Goal: Information Seeking & Learning: Check status

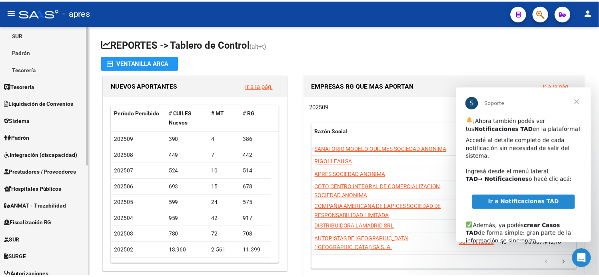
scroll to position [133, 0]
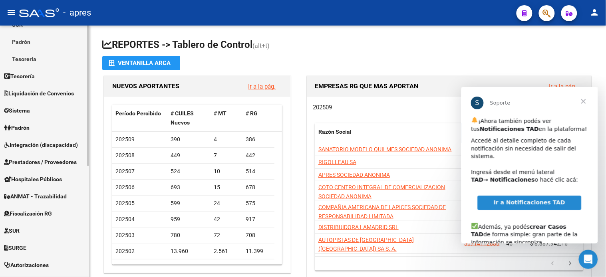
click at [36, 211] on span "Fiscalización RG" at bounding box center [28, 213] width 48 height 9
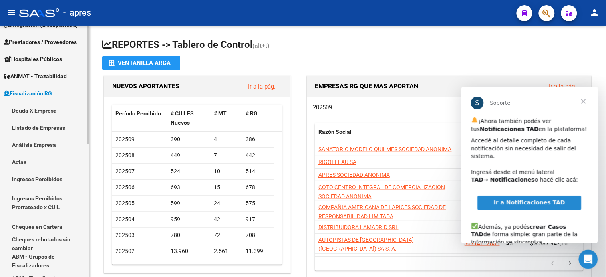
click at [41, 113] on link "Deuda X Empresa" at bounding box center [44, 110] width 89 height 17
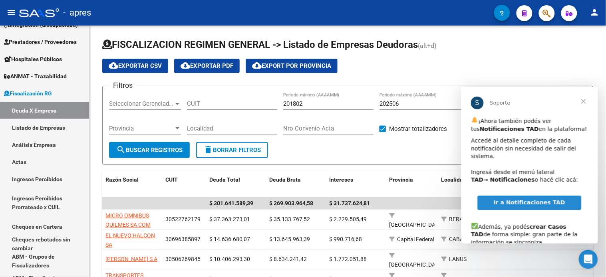
click at [584, 100] on span "Cerrar" at bounding box center [583, 101] width 29 height 29
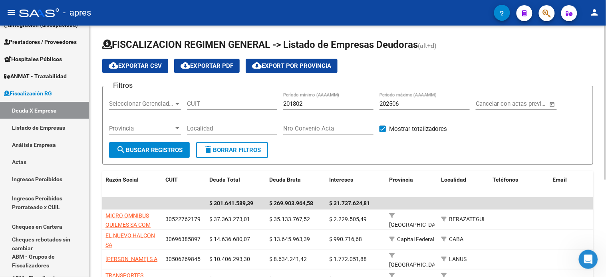
click at [201, 102] on input "CUIT" at bounding box center [232, 103] width 90 height 7
paste input "30-71846899-6"
type input "30-71846899-6"
click at [154, 146] on button "search Buscar Registros" at bounding box center [149, 150] width 81 height 16
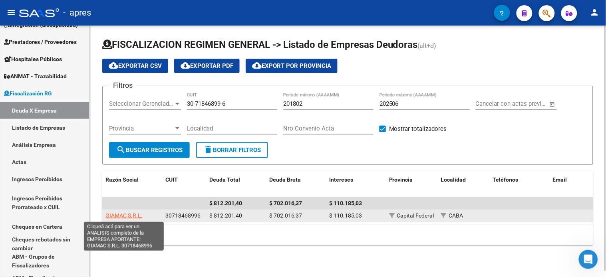
click at [132, 217] on span "GIAMAC S.R.L." at bounding box center [124, 216] width 37 height 6
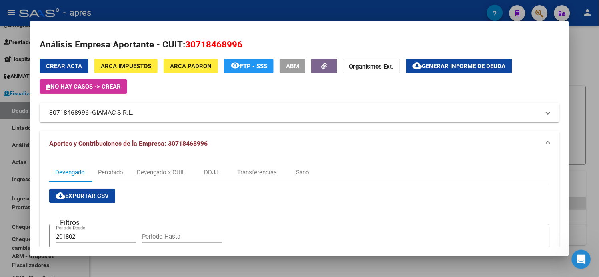
click at [438, 57] on div "Análisis Empresa Aportante - CUIT: 30718468996 Crear Acta ARCA Impuestos ARCA P…" at bounding box center [300, 246] width 520 height 416
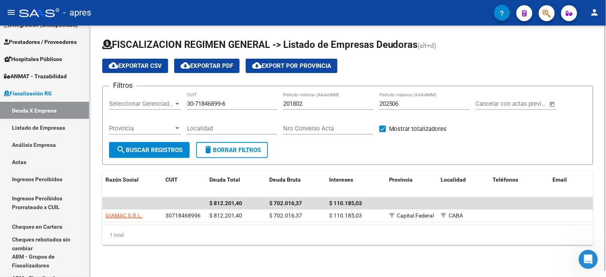
click at [409, 103] on input "202506" at bounding box center [425, 103] width 90 height 7
type input "202508"
click at [134, 147] on span "search Buscar Registros" at bounding box center [149, 150] width 66 height 7
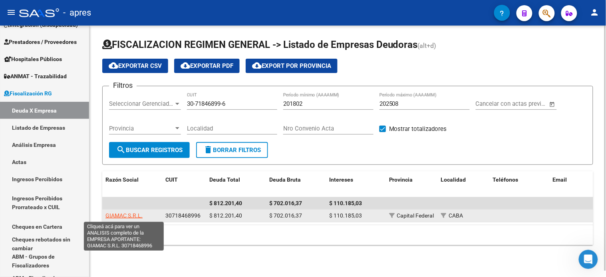
click at [121, 216] on span "GIAMAC S.R.L." at bounding box center [124, 216] width 37 height 6
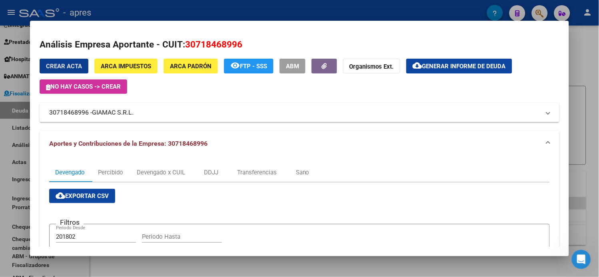
click at [438, 72] on button "cloud_download Generar informe de deuda" at bounding box center [459, 66] width 106 height 15
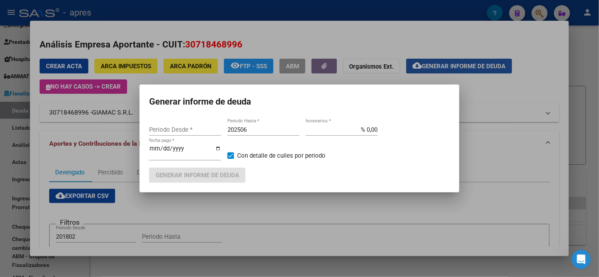
type input "201802"
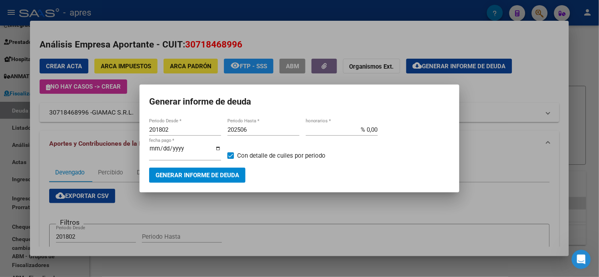
click at [264, 136] on div "202506 Periodo Hasta *" at bounding box center [263, 130] width 72 height 12
click at [264, 134] on input "202506" at bounding box center [263, 129] width 72 height 7
type input "202508"
click at [233, 168] on button "Generar informe de deuda" at bounding box center [197, 175] width 96 height 15
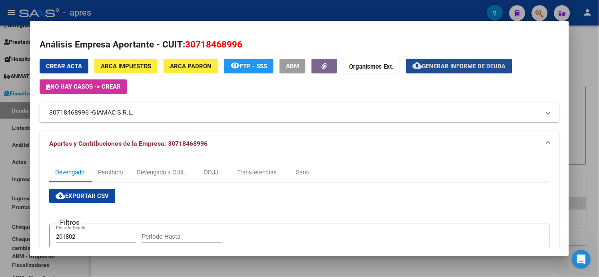
click at [445, 69] on span "Generar informe de deuda" at bounding box center [464, 66] width 84 height 7
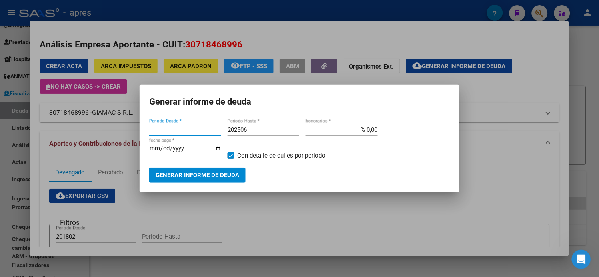
type input "201802"
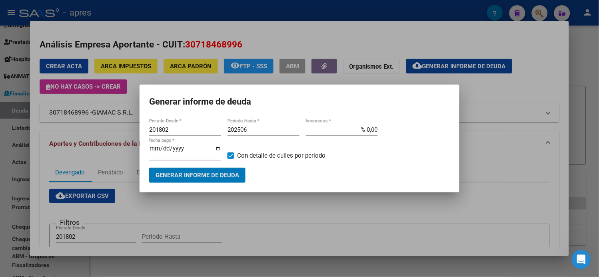
click at [275, 132] on input "202506" at bounding box center [263, 129] width 72 height 7
type input "202508"
click at [201, 172] on span "Generar informe de deuda" at bounding box center [197, 175] width 84 height 7
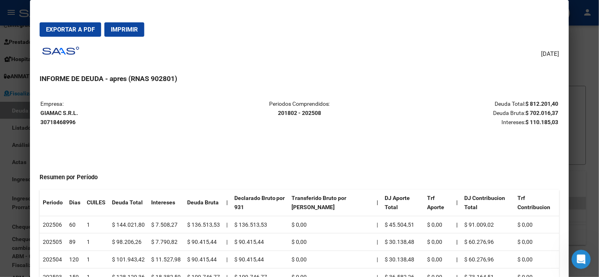
click at [72, 34] on button "Exportar a PDF" at bounding box center [71, 29] width 62 height 14
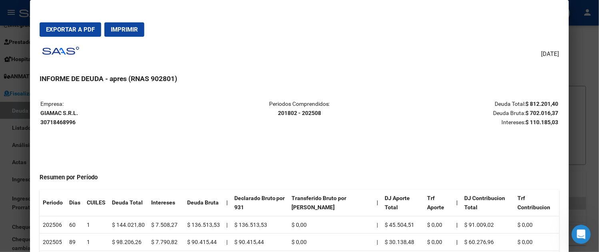
click at [10, 70] on div at bounding box center [299, 126] width 599 height 252
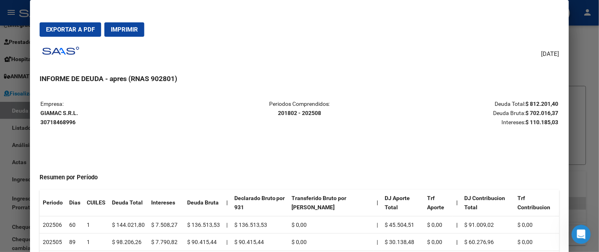
click at [8, 70] on div at bounding box center [299, 126] width 599 height 252
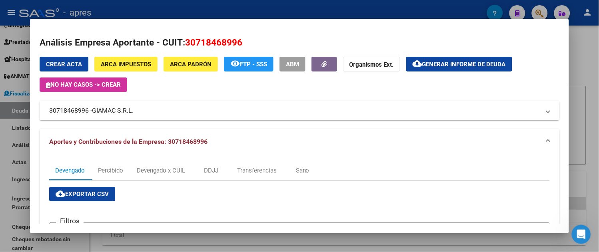
click at [8, 70] on div at bounding box center [299, 126] width 599 height 252
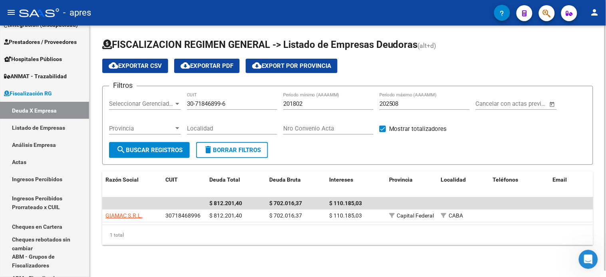
click at [225, 100] on div "30-71846899-6 CUIT" at bounding box center [232, 101] width 90 height 17
click at [215, 107] on input "30-71846899-6" at bounding box center [232, 103] width 90 height 7
paste input "0959917-4"
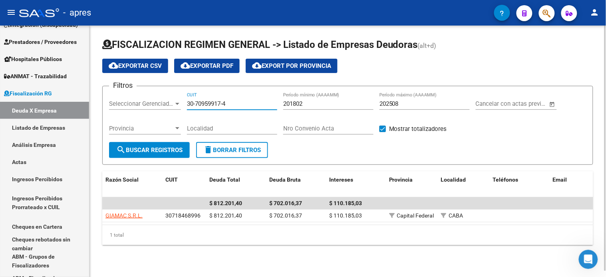
type input "30-70959917-4"
click at [159, 156] on button "search Buscar Registros" at bounding box center [149, 150] width 81 height 16
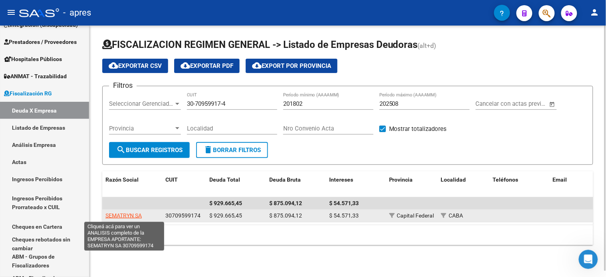
click at [136, 215] on span "SEMATRYN SA" at bounding box center [124, 216] width 36 height 6
type textarea "30709599174"
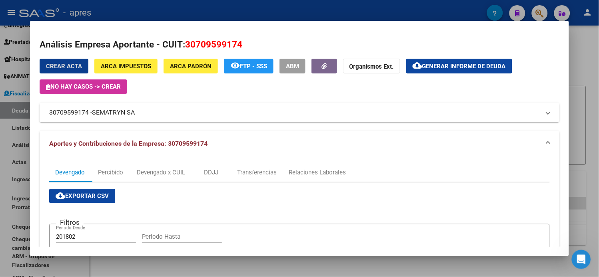
click at [496, 63] on span "Generar informe de deuda" at bounding box center [464, 66] width 84 height 7
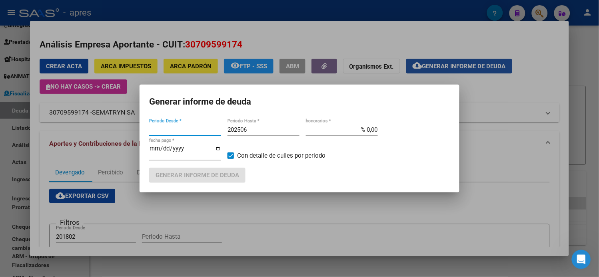
type input "201802"
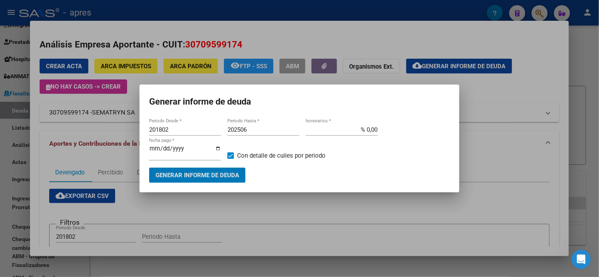
click at [250, 132] on input "202506" at bounding box center [263, 129] width 72 height 7
type input "202508"
click at [199, 178] on button "Generar informe de deuda" at bounding box center [197, 175] width 96 height 15
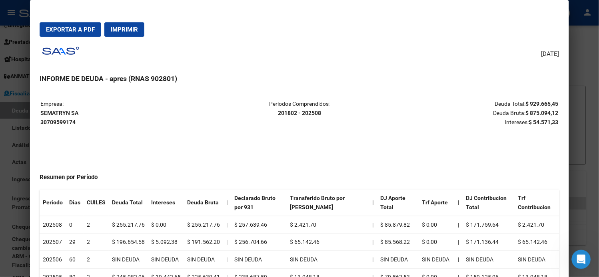
click at [82, 32] on span "Exportar a PDF" at bounding box center [70, 29] width 49 height 7
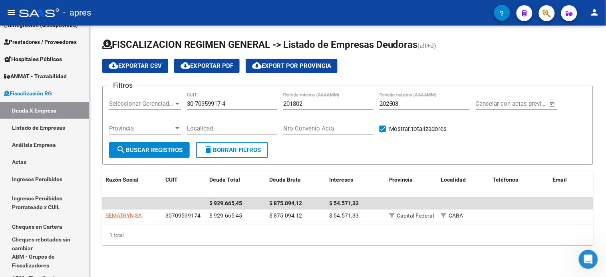
click at [82, 24] on mat-toolbar "menu - apres person" at bounding box center [303, 13] width 606 height 26
click at [227, 105] on input "30-70959917-4" at bounding box center [232, 103] width 90 height 7
click at [173, 150] on span "search Buscar Registros" at bounding box center [149, 150] width 66 height 7
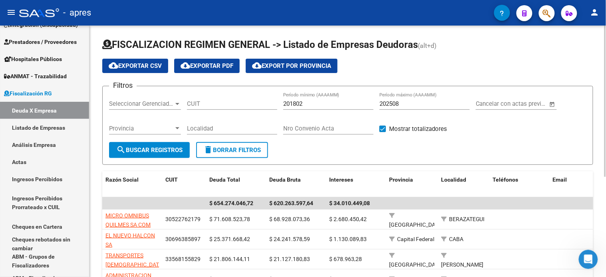
click at [233, 106] on input "CUIT" at bounding box center [232, 103] width 90 height 7
paste input "30-71652408-2"
type input "30-71652408-2"
click at [153, 147] on span "search Buscar Registros" at bounding box center [149, 150] width 66 height 7
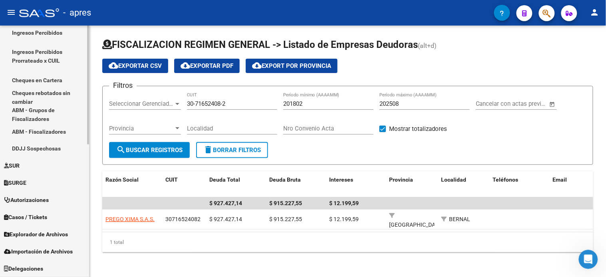
scroll to position [1, 0]
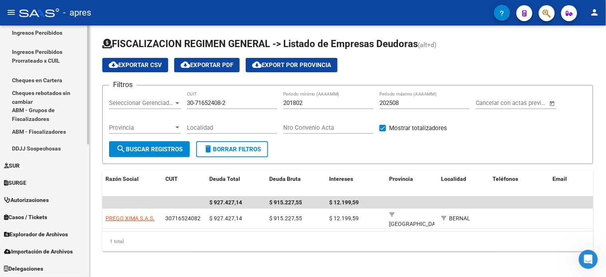
click at [53, 233] on span "Explorador de Archivos" at bounding box center [36, 235] width 64 height 9
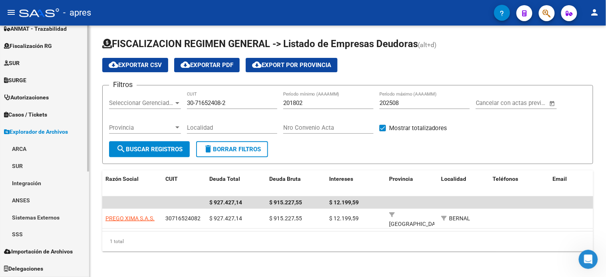
scroll to position [180, 0]
click at [26, 145] on link "ARCA" at bounding box center [44, 149] width 89 height 17
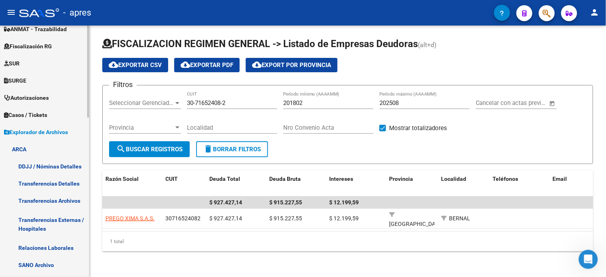
click at [37, 130] on span "Explorador de Archivos" at bounding box center [36, 132] width 64 height 9
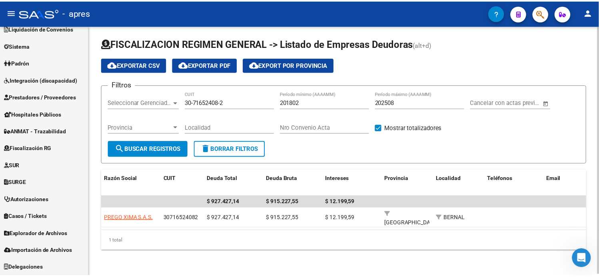
scroll to position [78, 0]
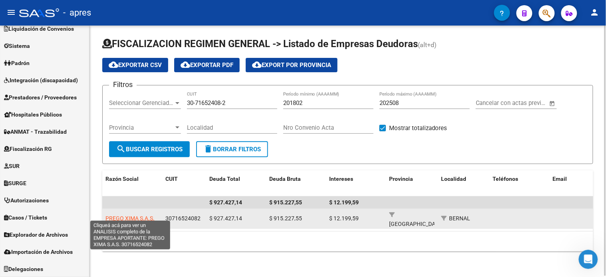
click at [134, 215] on span "PREGO XIMA S.A.S." at bounding box center [130, 218] width 49 height 6
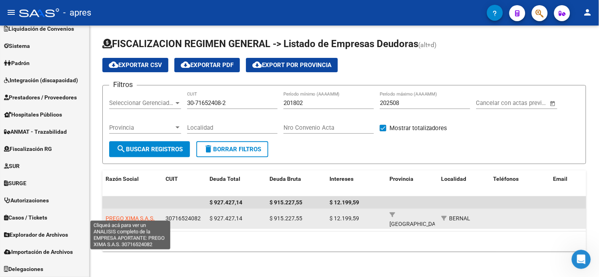
type textarea "30716524082"
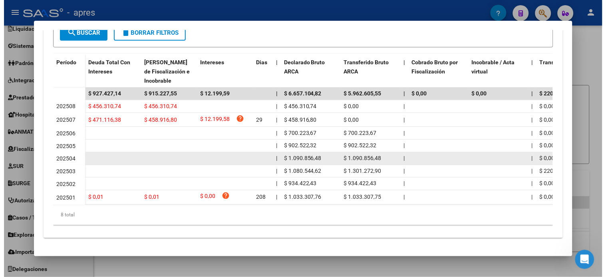
scroll to position [233, 0]
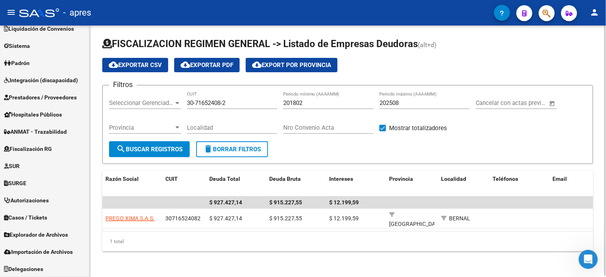
click at [221, 104] on input "30-71652408-2" at bounding box center [232, 103] width 90 height 7
click at [151, 148] on span "search Buscar Registros" at bounding box center [149, 149] width 66 height 7
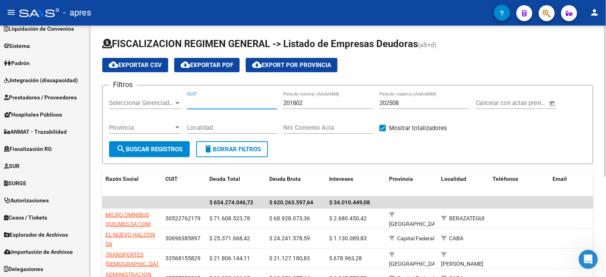
click at [218, 104] on input "CUIT" at bounding box center [232, 103] width 90 height 7
paste input "33-71528505-9"
type input "33-71528505-9"
click at [143, 152] on span "search Buscar Registros" at bounding box center [149, 149] width 66 height 7
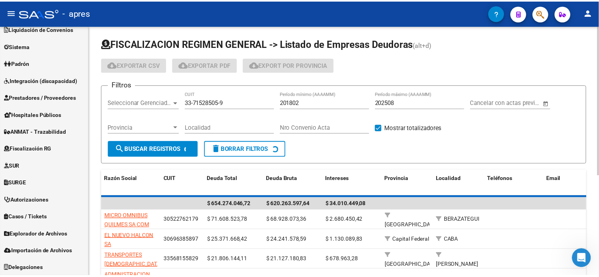
scroll to position [0, 0]
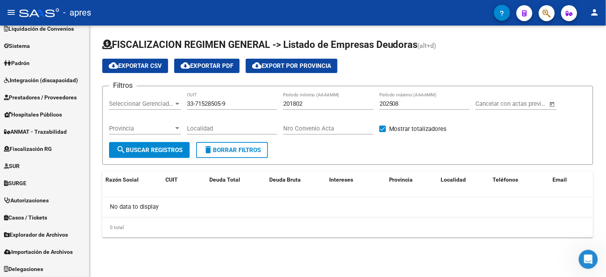
click at [244, 107] on input "33-71528505-9" at bounding box center [232, 103] width 90 height 7
paste input "30-71789663-3"
type input "30-71789663-3"
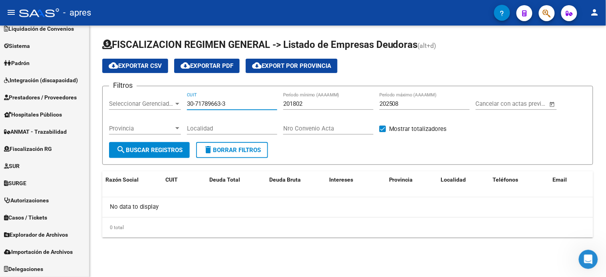
click at [172, 149] on span "search Buscar Registros" at bounding box center [149, 150] width 66 height 7
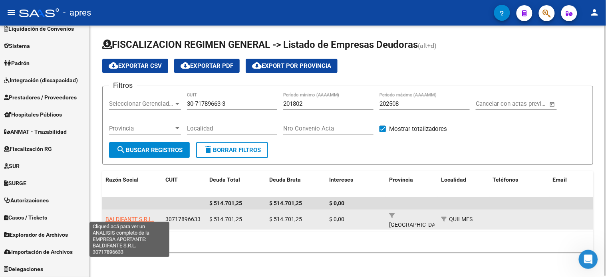
click at [127, 216] on span "BALDIFANTE S.R.L." at bounding box center [130, 219] width 48 height 6
type textarea "30717896633"
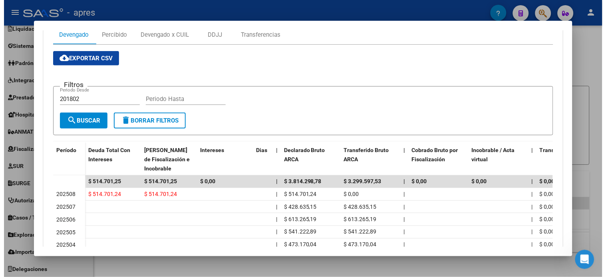
scroll to position [231, 0]
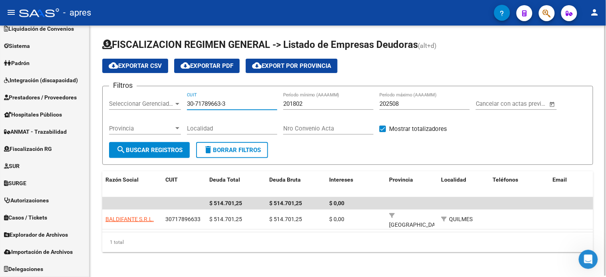
click at [212, 101] on input "30-71789663-3" at bounding box center [232, 103] width 90 height 7
click at [212, 102] on input "30-71789663-3" at bounding box center [232, 103] width 90 height 7
paste input "27-30974899-4"
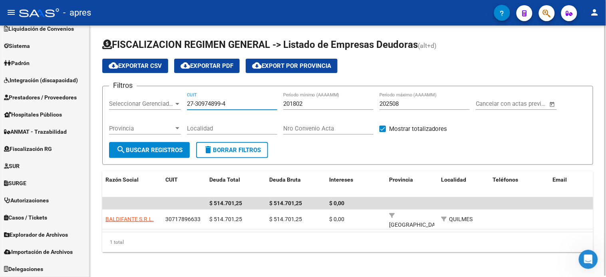
type input "27-30974899-4"
click at [161, 149] on span "search Buscar Registros" at bounding box center [149, 150] width 66 height 7
click at [233, 106] on input "27-30974899-4" at bounding box center [232, 103] width 90 height 7
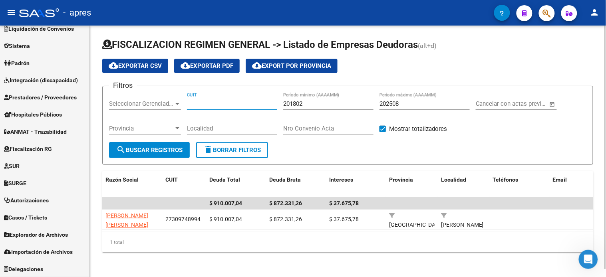
click at [173, 151] on span "search Buscar Registros" at bounding box center [149, 150] width 66 height 7
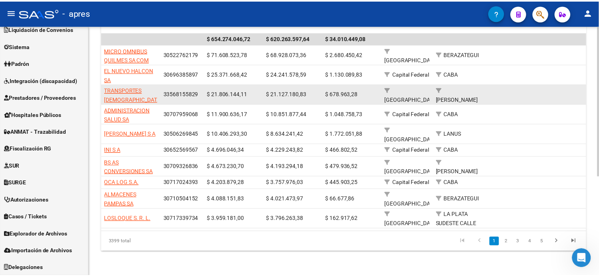
scroll to position [166, 0]
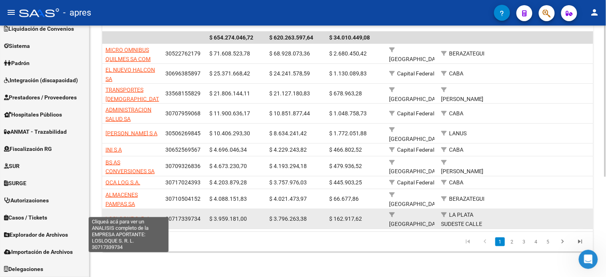
click at [108, 216] on span "LOSLOQUE S. R. L." at bounding box center [129, 219] width 47 height 6
type textarea "30717339734"
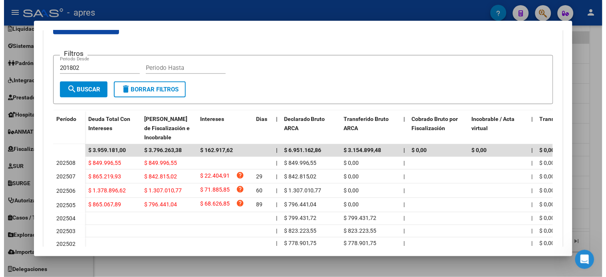
scroll to position [177, 0]
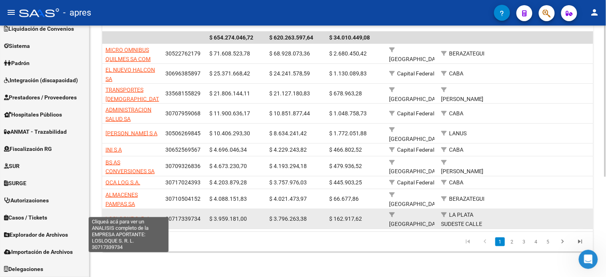
click at [146, 216] on span "LOSLOQUE S. R. L." at bounding box center [129, 219] width 47 height 6
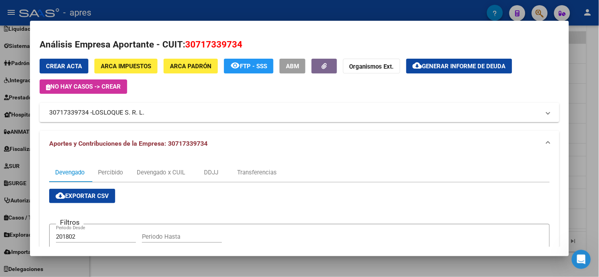
copy span "LOSLOQUE S. R. L."
drag, startPoint x: 90, startPoint y: 114, endPoint x: 142, endPoint y: 114, distance: 51.6
click at [142, 114] on mat-panel-title "30717339734 - LOSLOQUE S. R. L." at bounding box center [294, 113] width 491 height 10
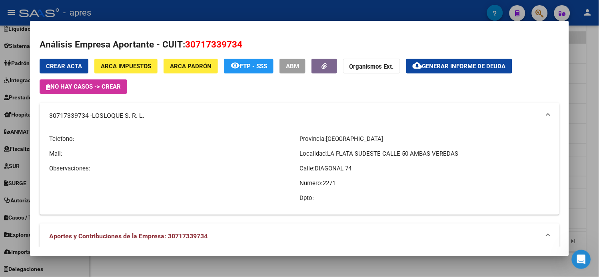
click at [422, 67] on mat-icon "cloud_download" at bounding box center [418, 66] width 10 height 10
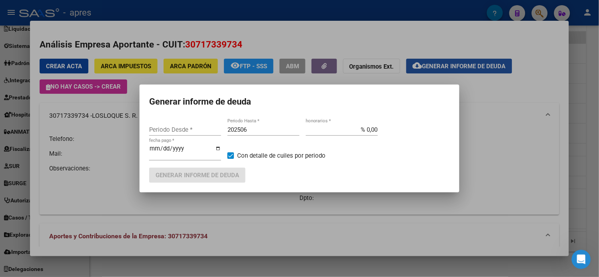
type input "201802"
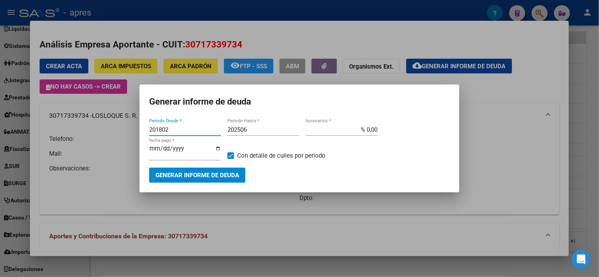
click at [253, 131] on input "202506" at bounding box center [263, 129] width 72 height 7
type input "202508"
click at [222, 175] on span "Generar informe de deuda" at bounding box center [197, 175] width 84 height 7
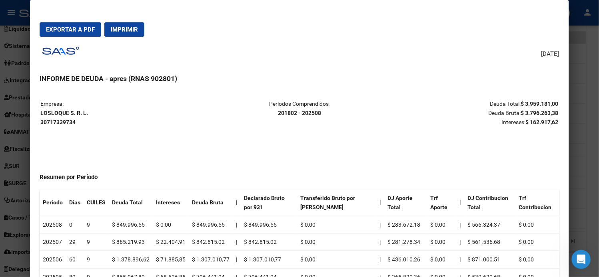
click at [72, 33] on span "Exportar a PDF" at bounding box center [70, 29] width 49 height 7
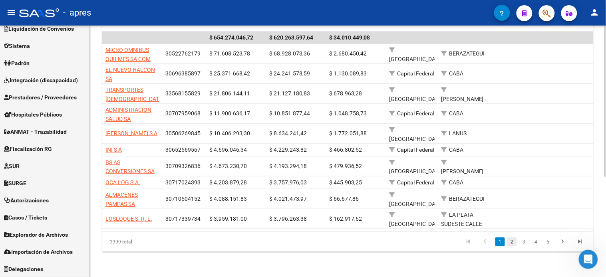
click at [512, 243] on link "2" at bounding box center [513, 242] width 10 height 9
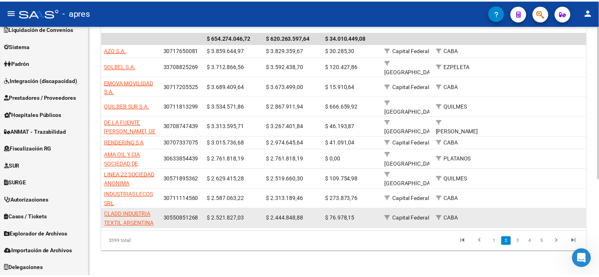
scroll to position [159, 0]
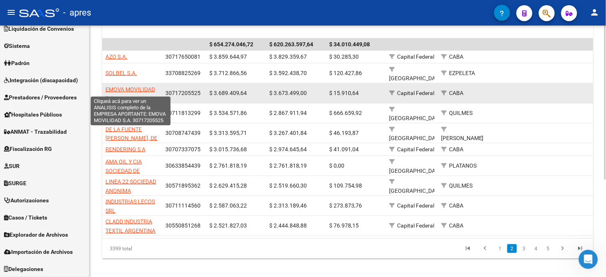
click at [123, 86] on span "EMOVA MOVILIDAD S.A." at bounding box center [131, 94] width 50 height 16
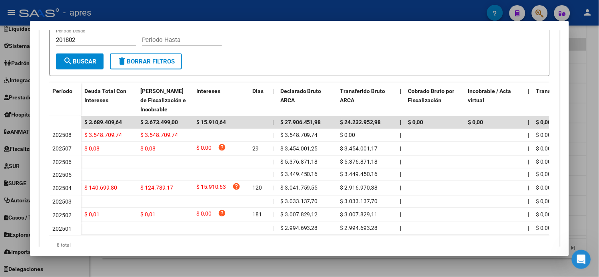
scroll to position [222, 0]
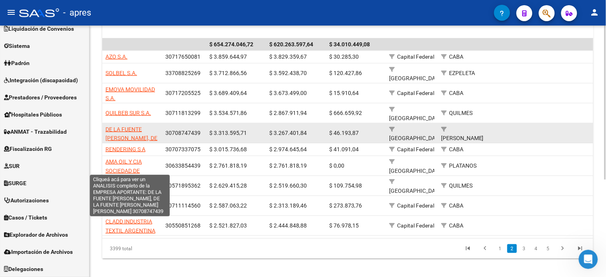
click at [119, 126] on span "DE LA FUENTE FERNANDO GINES, DE LA FUENTE CHRISTIAN JAVIER Y DE LA FUENTE ELGAR…" at bounding box center [132, 147] width 52 height 43
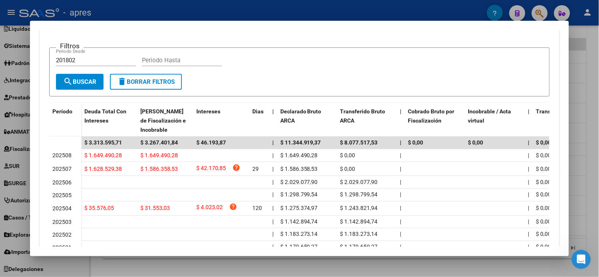
scroll to position [177, 0]
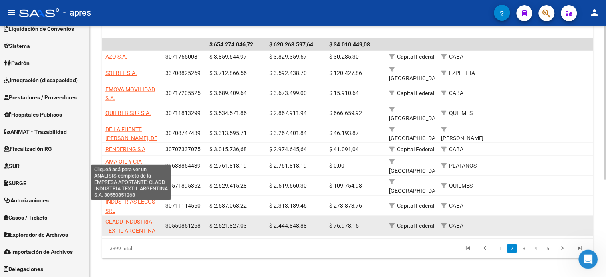
click at [132, 219] on span "CLADD INDUSTRIA TEXTIL ARGENTINA S.A." at bounding box center [131, 231] width 50 height 25
type textarea "30550851268"
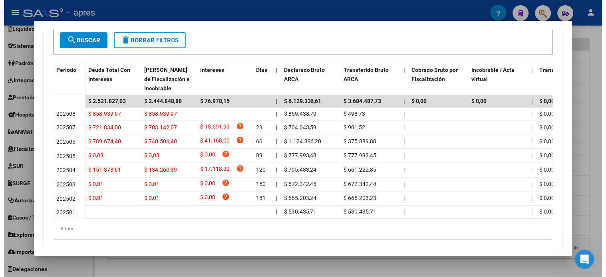
scroll to position [222, 0]
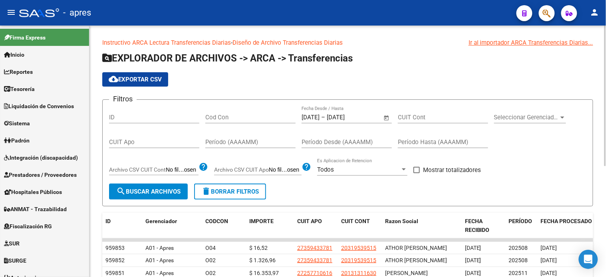
drag, startPoint x: 153, startPoint y: 144, endPoint x: 329, endPoint y: 134, distance: 175.8
click at [153, 144] on input "CUIT Apo" at bounding box center [154, 142] width 90 height 7
paste input
click at [363, 118] on input "[DATE]" at bounding box center [346, 117] width 39 height 7
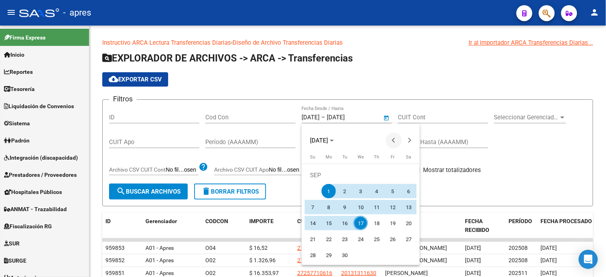
click at [395, 142] on button "Previous month" at bounding box center [394, 141] width 16 height 16
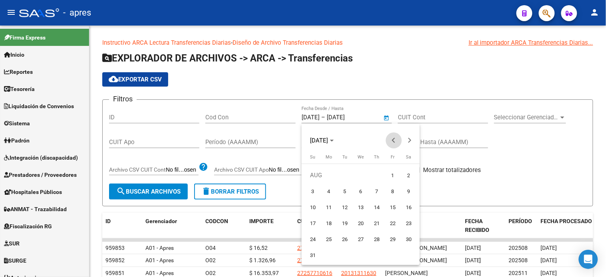
click at [395, 142] on button "Previous month" at bounding box center [394, 141] width 16 height 16
click at [394, 142] on button "Previous month" at bounding box center [394, 141] width 16 height 16
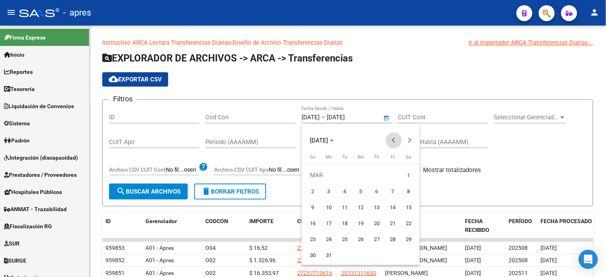
click at [394, 142] on button "Previous month" at bounding box center [394, 141] width 16 height 16
click at [364, 171] on span "1" at bounding box center [361, 175] width 14 height 14
type input "[DATE]"
click at [409, 141] on button "Next month" at bounding box center [410, 141] width 16 height 16
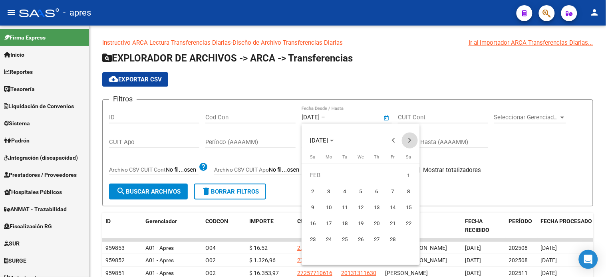
click at [409, 141] on button "Next month" at bounding box center [410, 141] width 16 height 16
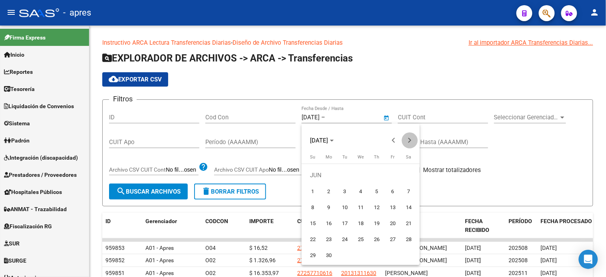
click at [409, 141] on button "Next month" at bounding box center [410, 141] width 16 height 16
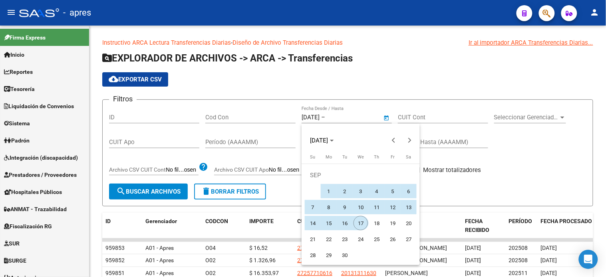
click at [361, 227] on span "17" at bounding box center [361, 223] width 14 height 14
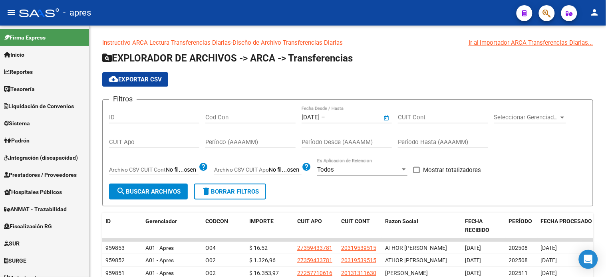
type input "[DATE]"
click at [155, 198] on button "search Buscar Archivos" at bounding box center [148, 192] width 79 height 16
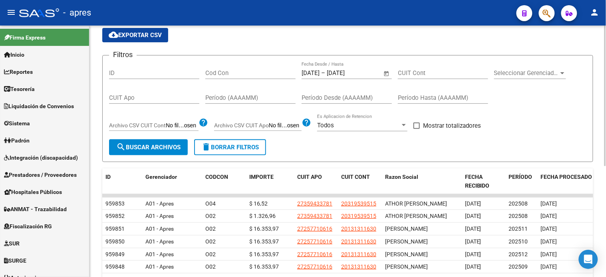
scroll to position [89, 0]
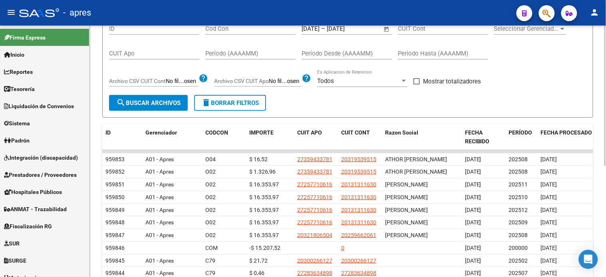
drag, startPoint x: 133, startPoint y: 54, endPoint x: 232, endPoint y: 93, distance: 106.4
click at [133, 54] on input "CUIT Apo" at bounding box center [154, 53] width 90 height 7
paste input
paste input "27-38842251-9"
type input "27-38842251-9"
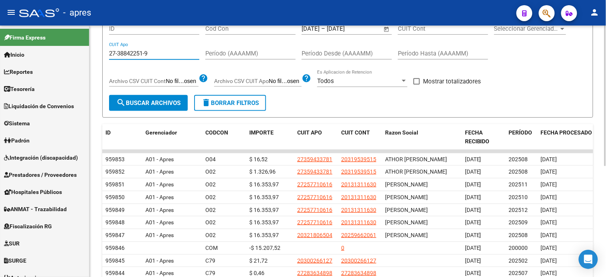
click at [151, 99] on button "search Buscar Archivos" at bounding box center [148, 103] width 79 height 16
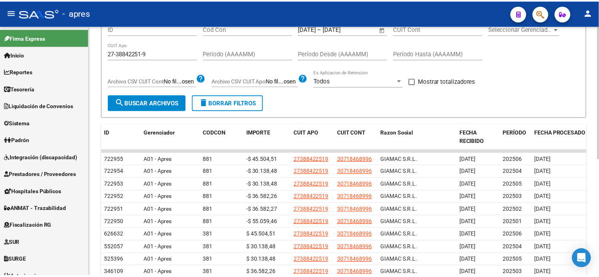
scroll to position [133, 0]
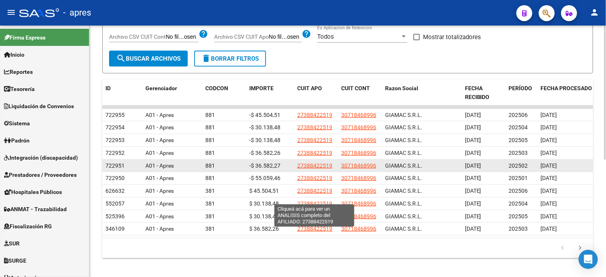
click at [304, 169] on span "27388422519" at bounding box center [314, 166] width 35 height 6
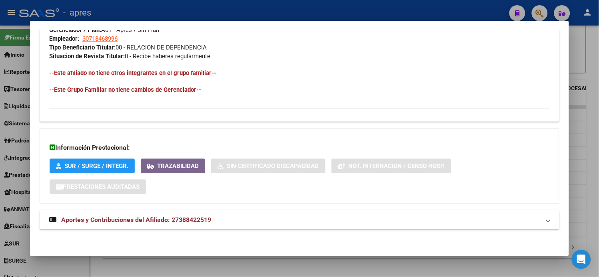
scroll to position [412, 0]
click at [160, 219] on span "Aportes y Contribuciones del Afiliado: 27388422519" at bounding box center [136, 219] width 150 height 8
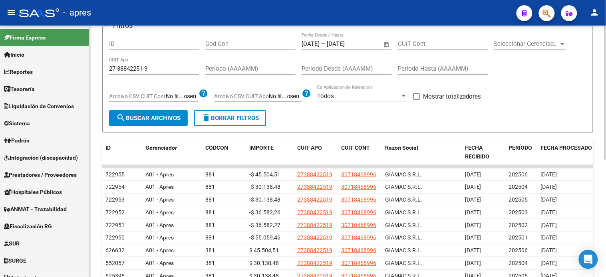
scroll to position [89, 0]
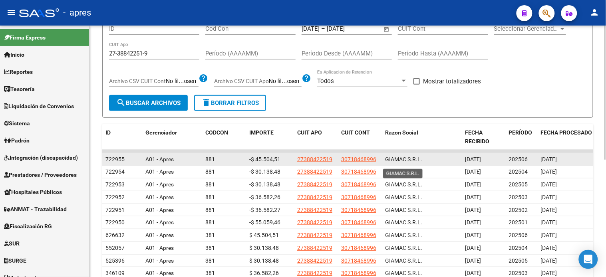
click at [401, 163] on span "GIAMAC S.R.L." at bounding box center [403, 159] width 37 height 6
copy span "GIAMAC S.R.L."
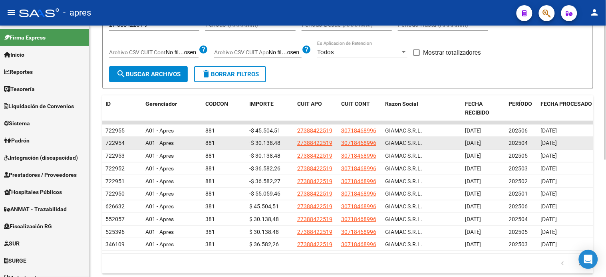
scroll to position [133, 0]
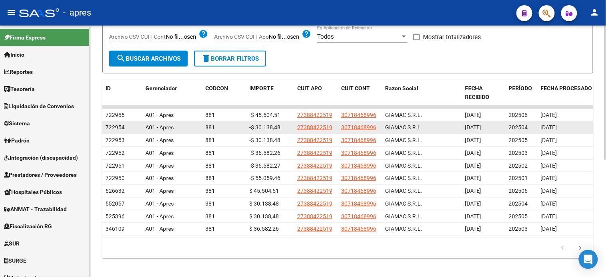
click at [442, 132] on div "GIAMAC S.R.L." at bounding box center [422, 127] width 74 height 9
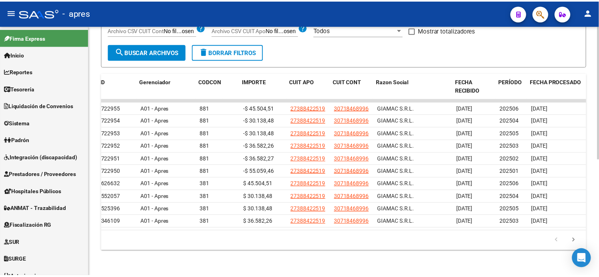
scroll to position [0, 2]
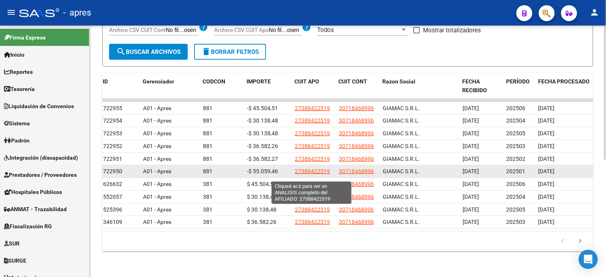
click at [301, 175] on span "27388422519" at bounding box center [312, 171] width 35 height 6
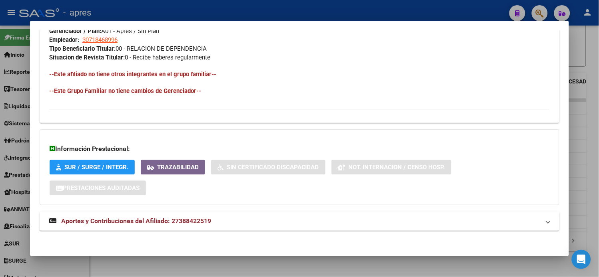
scroll to position [412, 0]
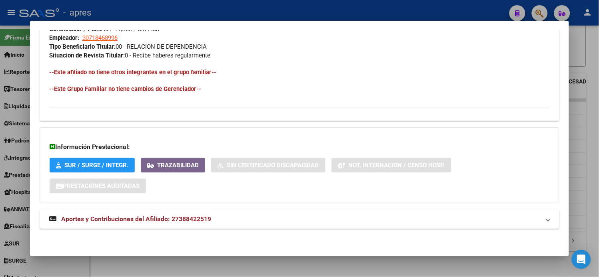
click at [165, 226] on mat-expansion-panel-header "Aportes y Contribuciones del Afiliado: 27388422519" at bounding box center [300, 219] width 520 height 19
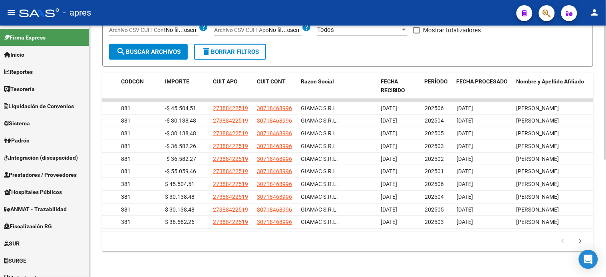
scroll to position [0, 0]
